Goal: Navigation & Orientation: Find specific page/section

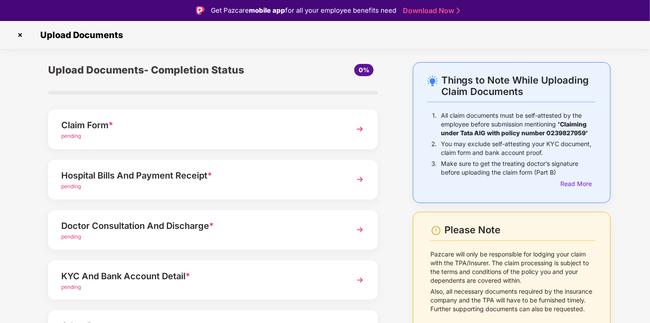
click at [23, 36] on img at bounding box center [20, 35] width 14 height 14
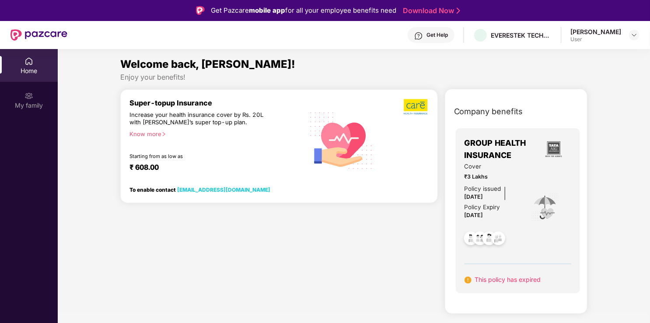
click at [31, 67] on div "Home" at bounding box center [29, 70] width 58 height 9
click at [26, 102] on div "My family" at bounding box center [29, 105] width 58 height 9
